Goal: Information Seeking & Learning: Learn about a topic

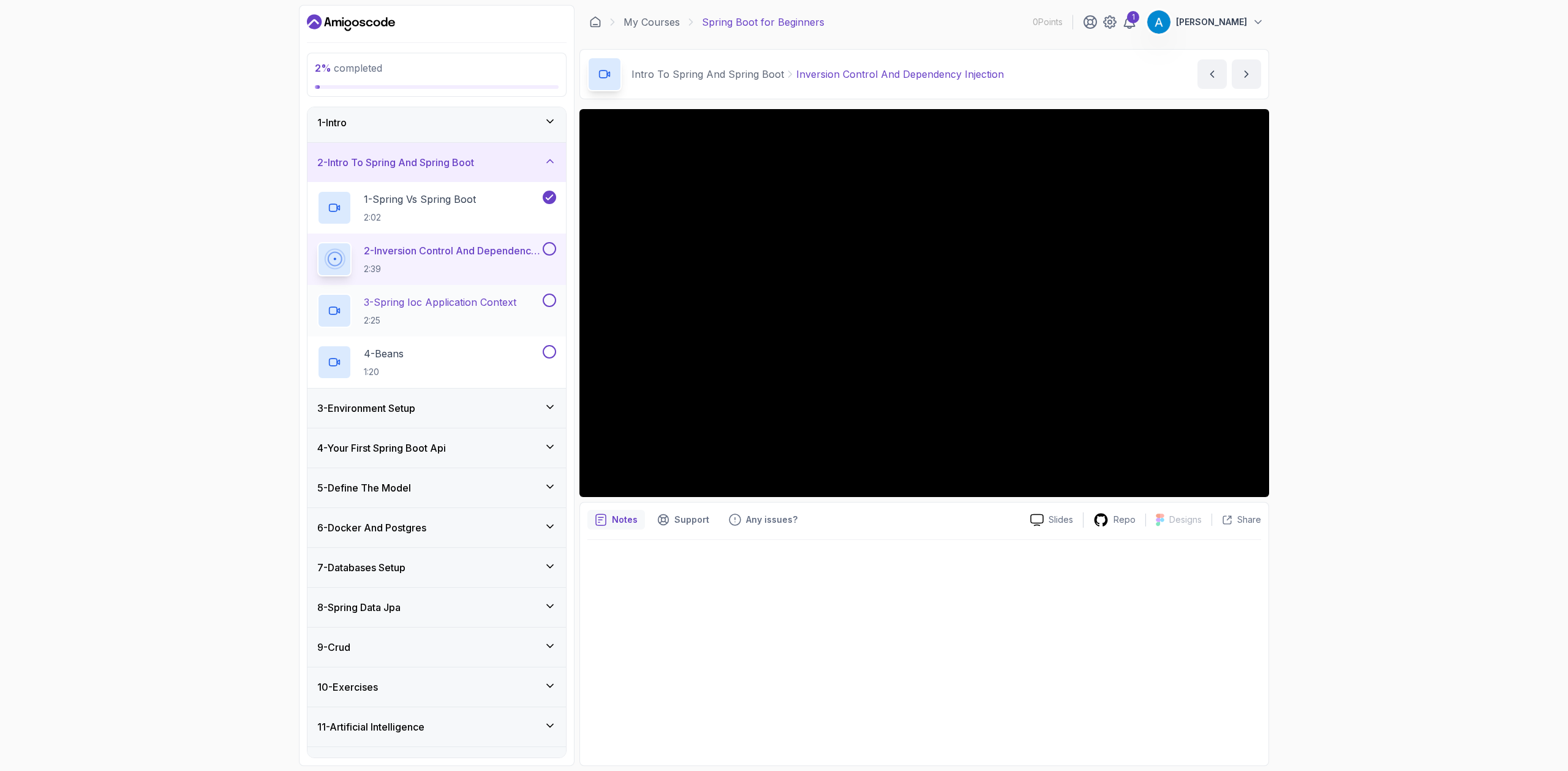
scroll to position [5, 0]
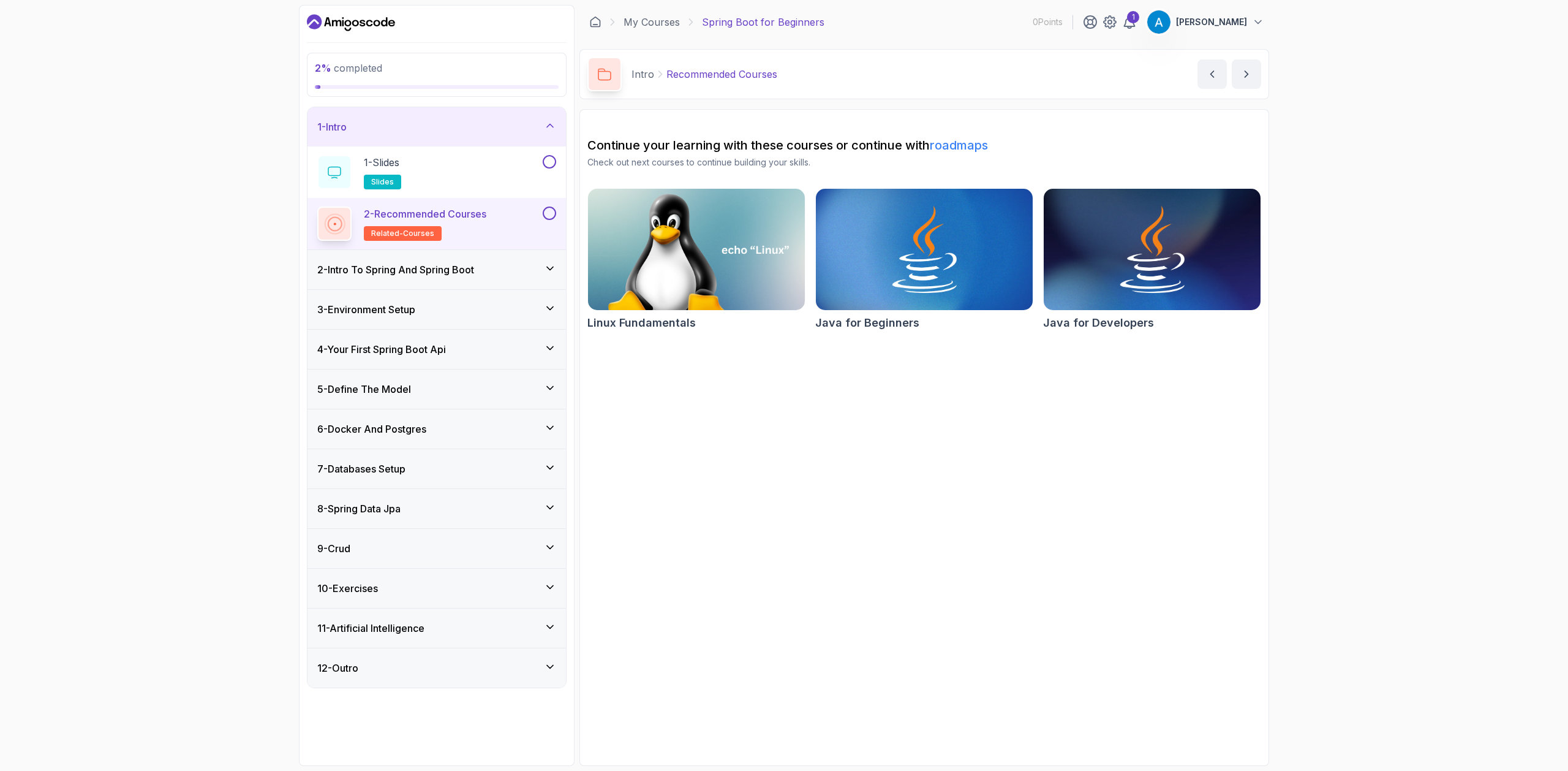
click at [450, 260] on div "2 - Intro To Spring And Spring Boot" at bounding box center [437, 270] width 258 height 39
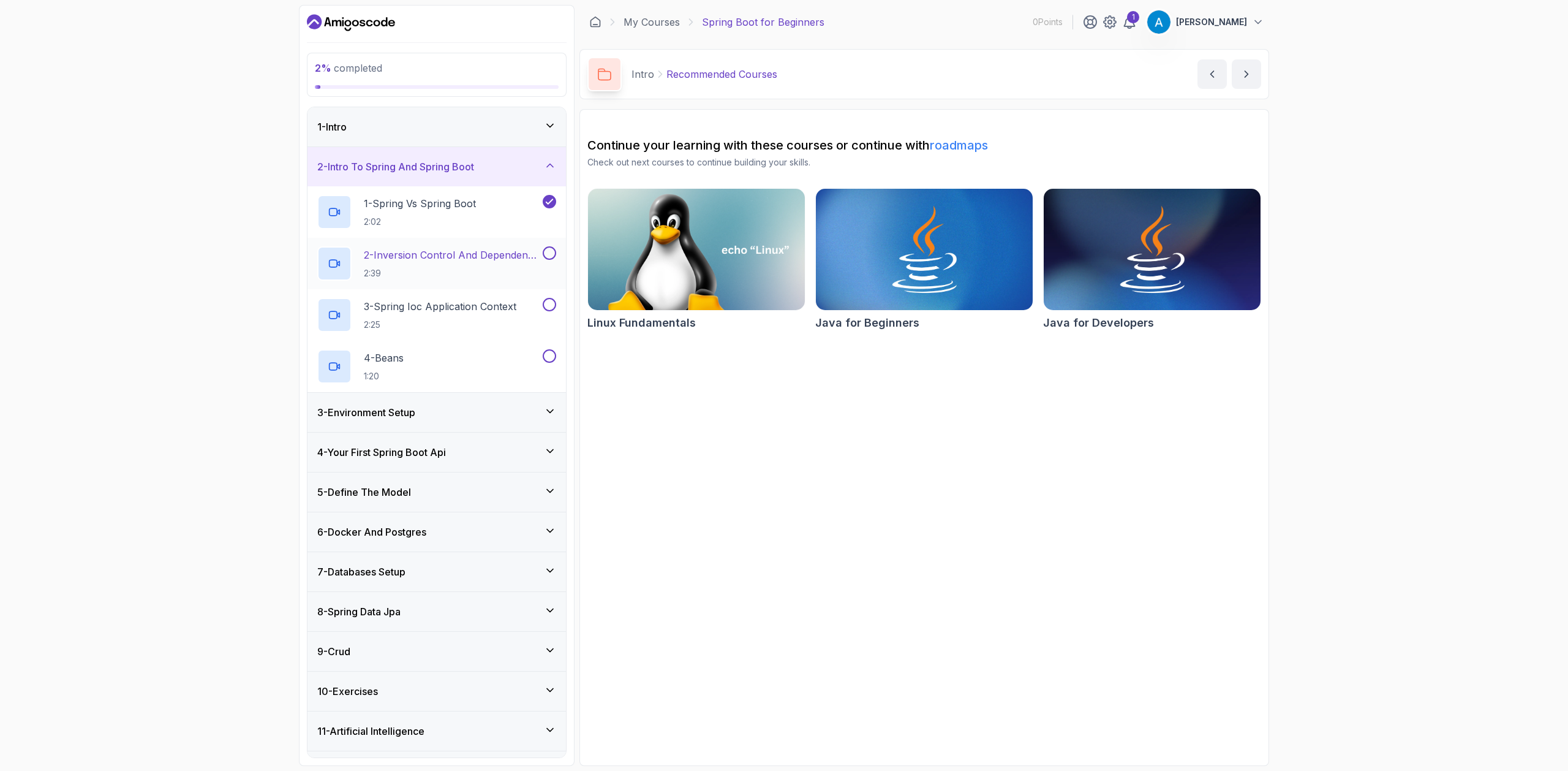
click at [453, 256] on p "2 - Inversion Control And Dependency Injection" at bounding box center [453, 255] width 177 height 15
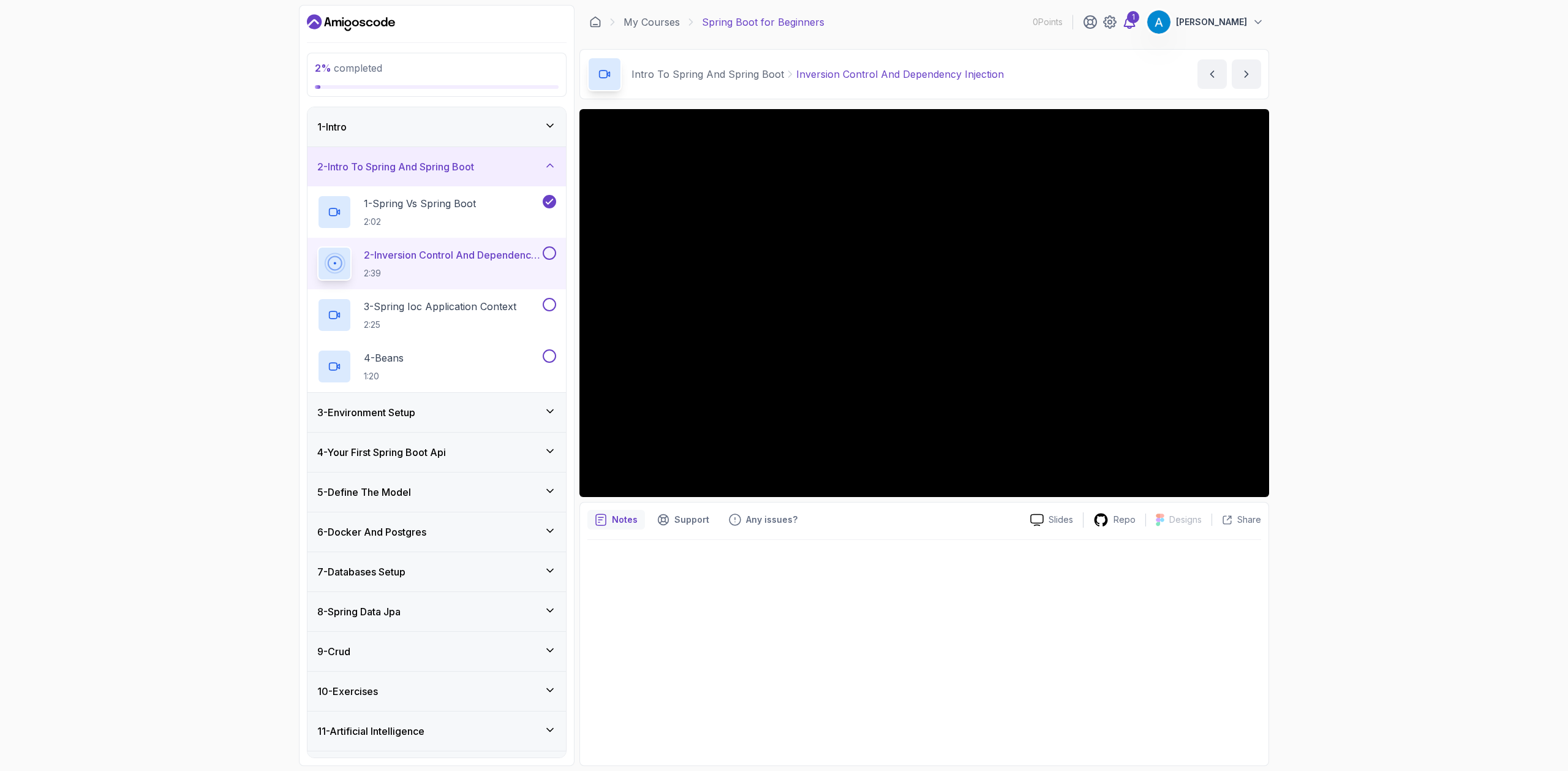
click at [1139, 17] on div "1" at bounding box center [1133, 17] width 12 height 12
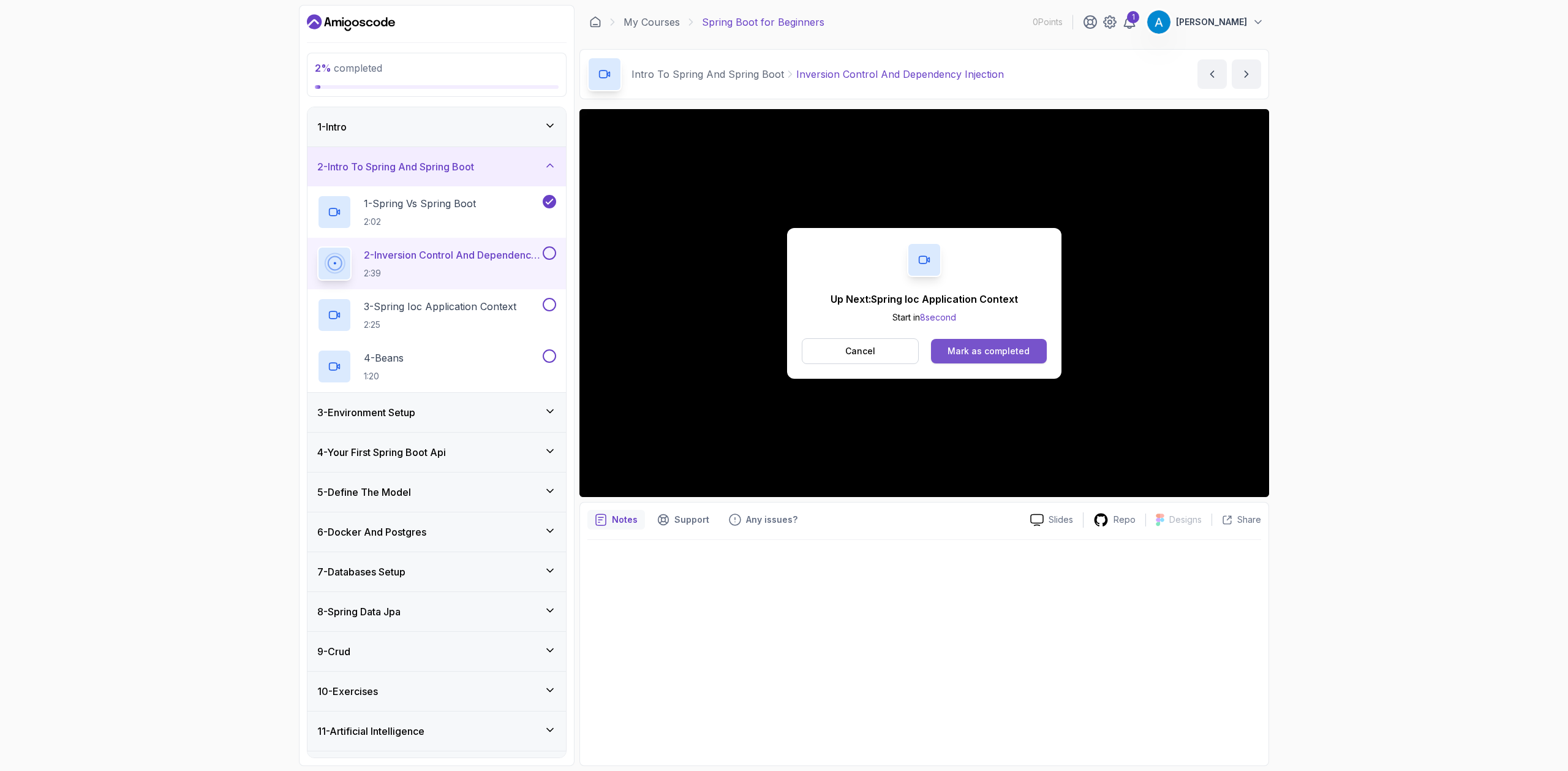
click at [998, 351] on div "Mark as completed" at bounding box center [988, 351] width 82 height 12
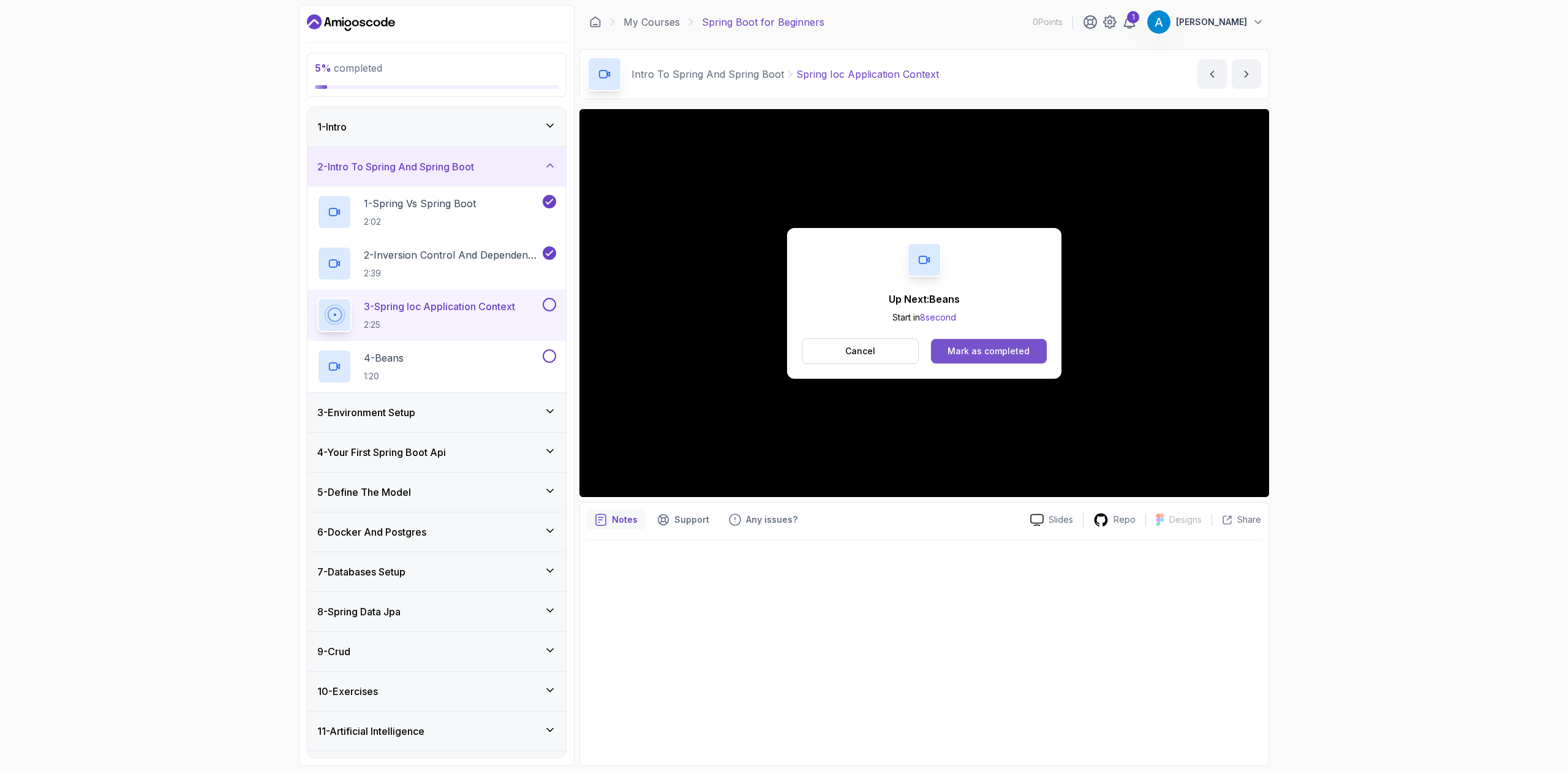
click at [999, 347] on div "Mark as completed" at bounding box center [988, 351] width 82 height 12
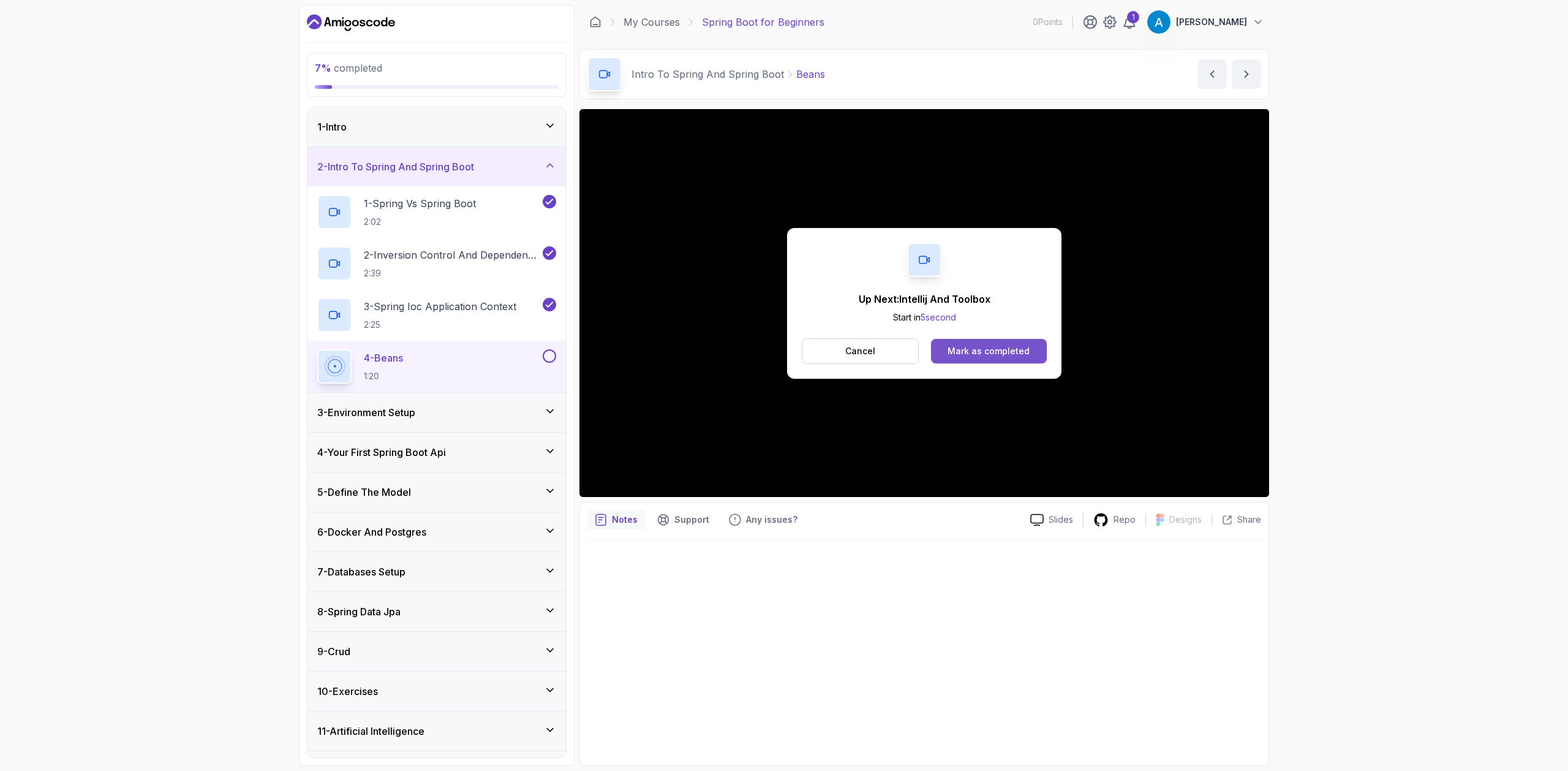
click at [974, 356] on div "Mark as completed" at bounding box center [988, 351] width 82 height 12
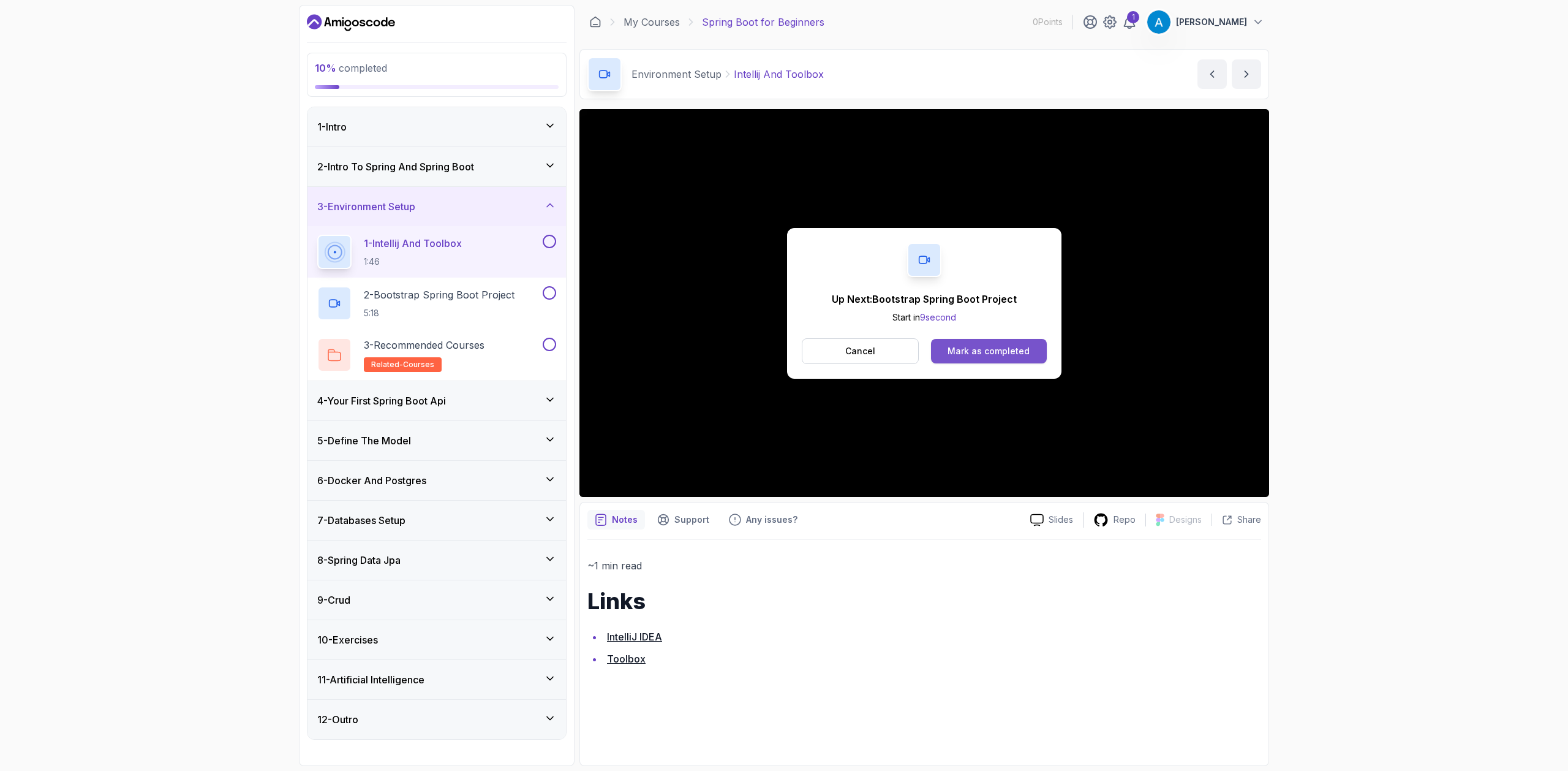
click at [994, 357] on button "Mark as completed" at bounding box center [988, 351] width 116 height 25
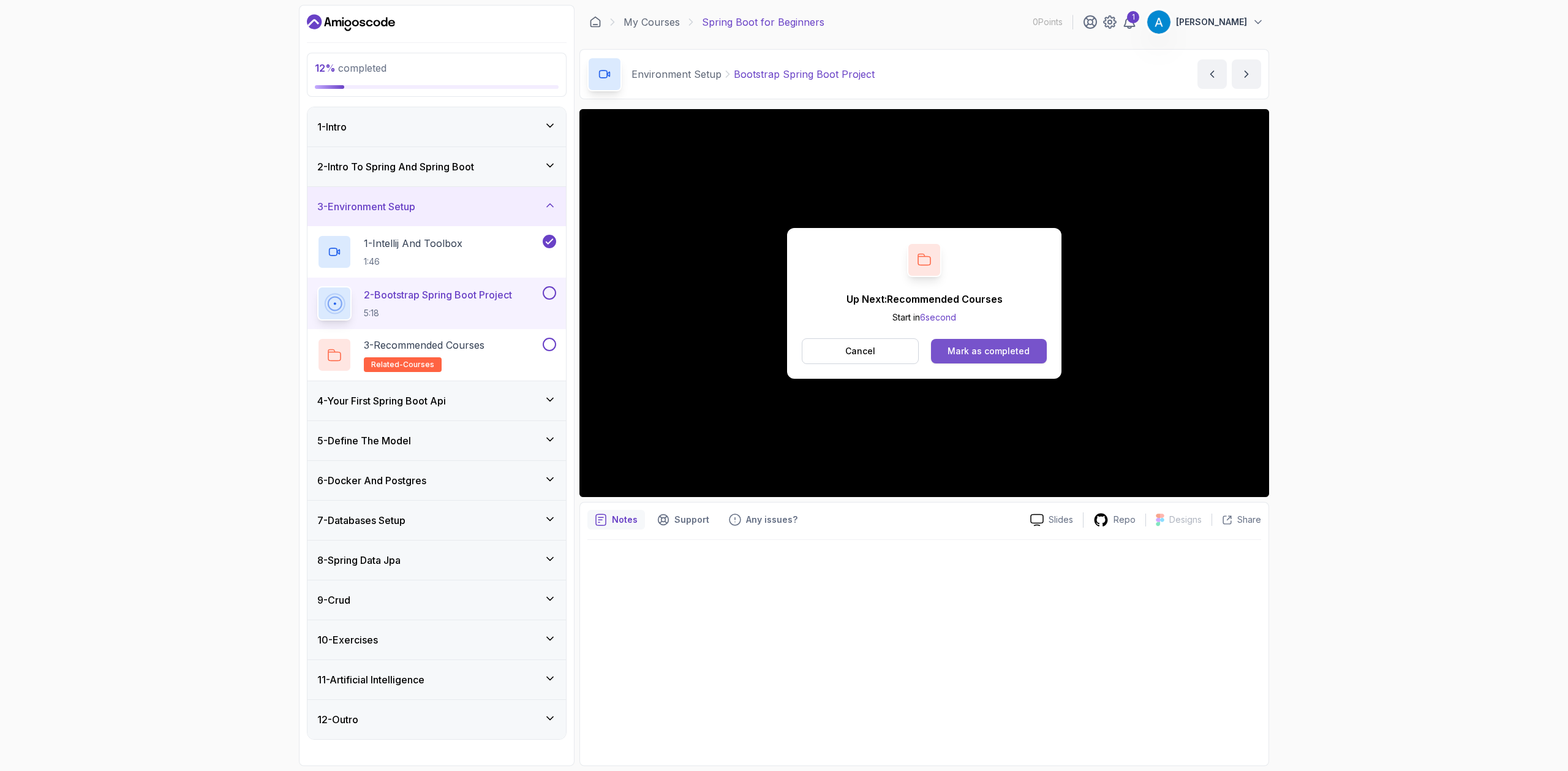
click at [995, 351] on div "Mark as completed" at bounding box center [988, 351] width 82 height 12
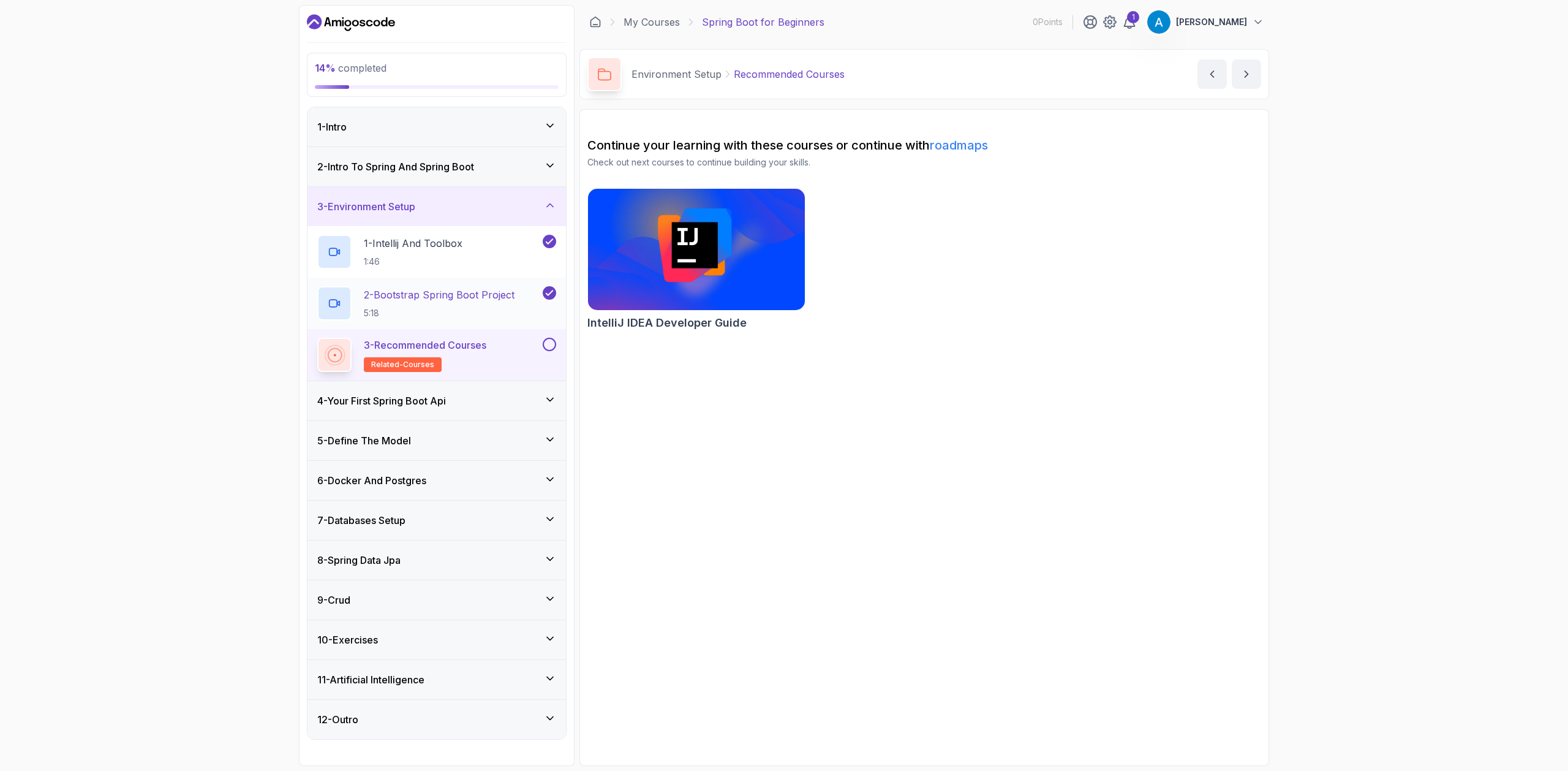
click at [430, 298] on p "2 - Bootstrap Spring Boot Project" at bounding box center [439, 294] width 150 height 15
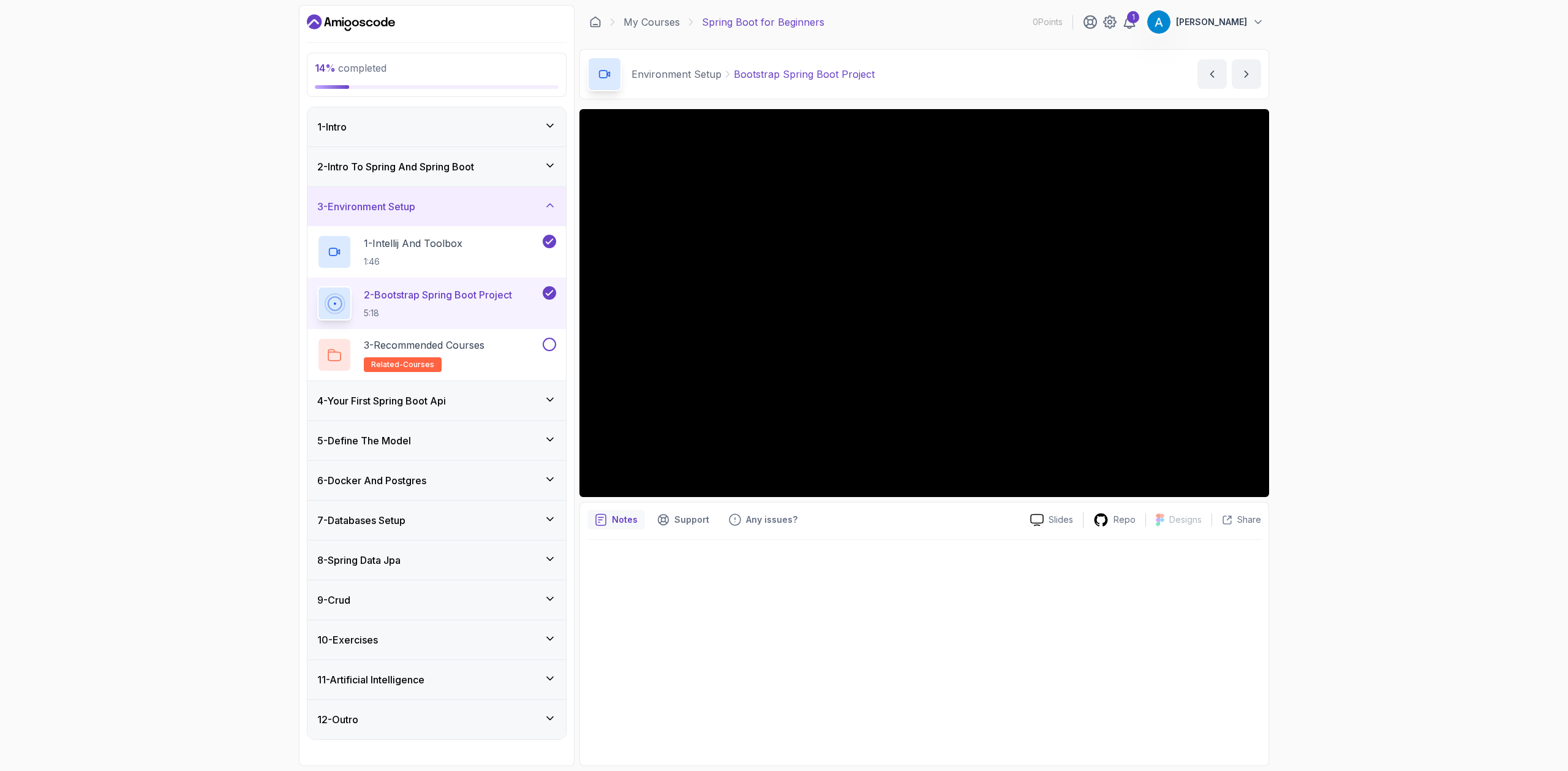
click at [432, 393] on div "4 - Your First Spring Boot Api" at bounding box center [437, 401] width 258 height 39
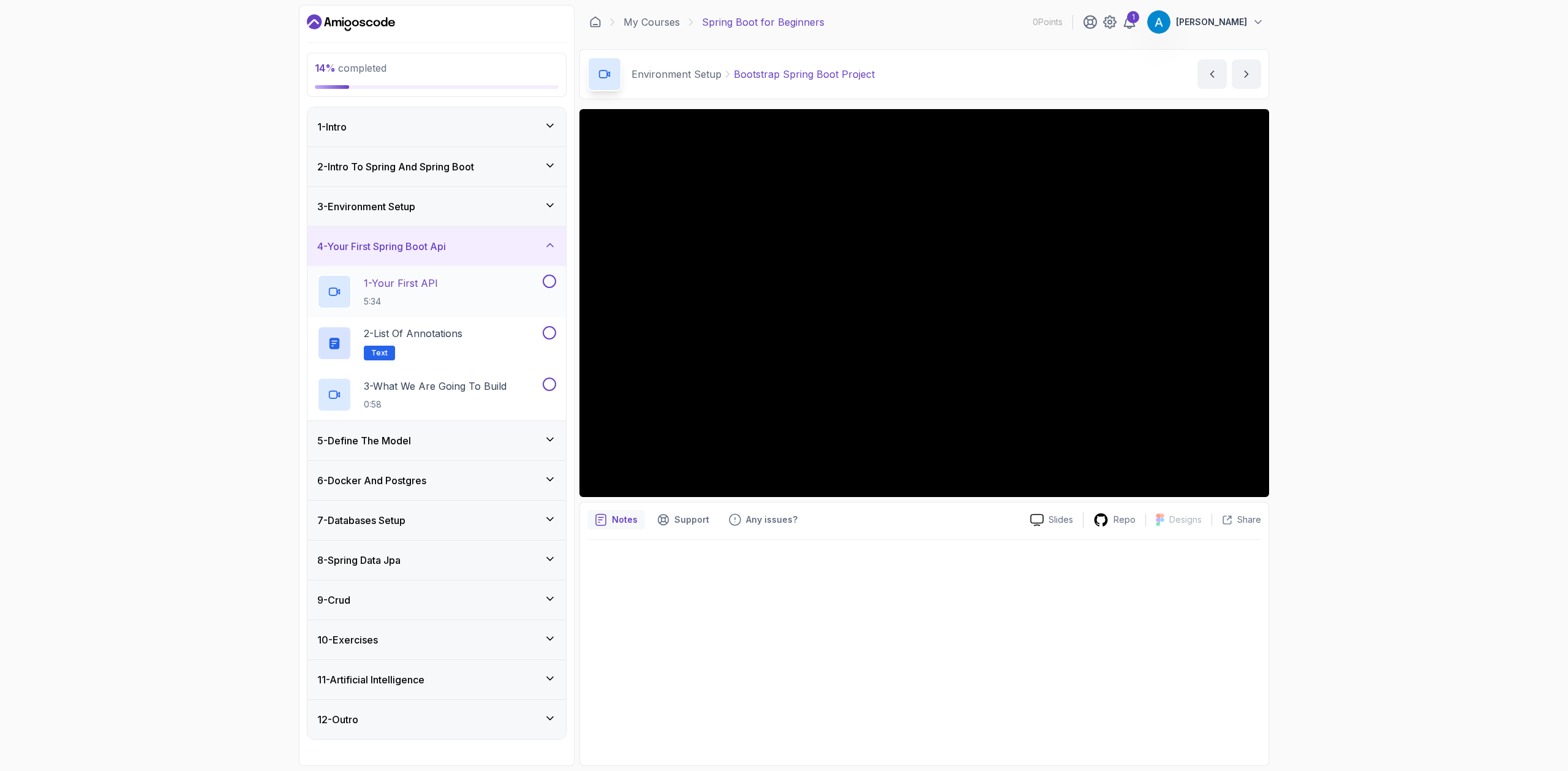
click at [445, 297] on div "1 - Your First API 5:34" at bounding box center [429, 291] width 223 height 34
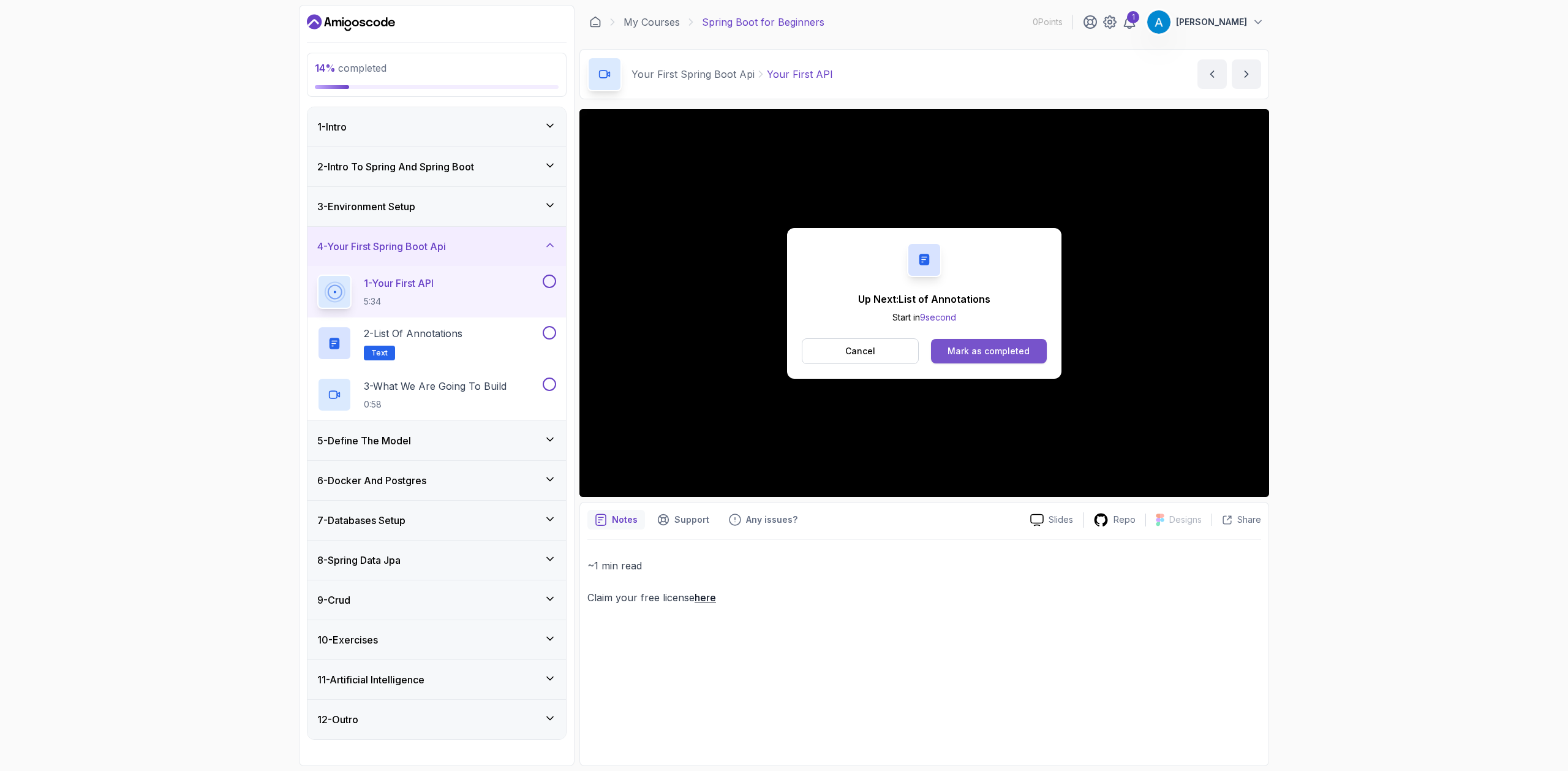
click at [1016, 357] on button "Mark as completed" at bounding box center [988, 351] width 116 height 25
